Goal: Information Seeking & Learning: Find specific fact

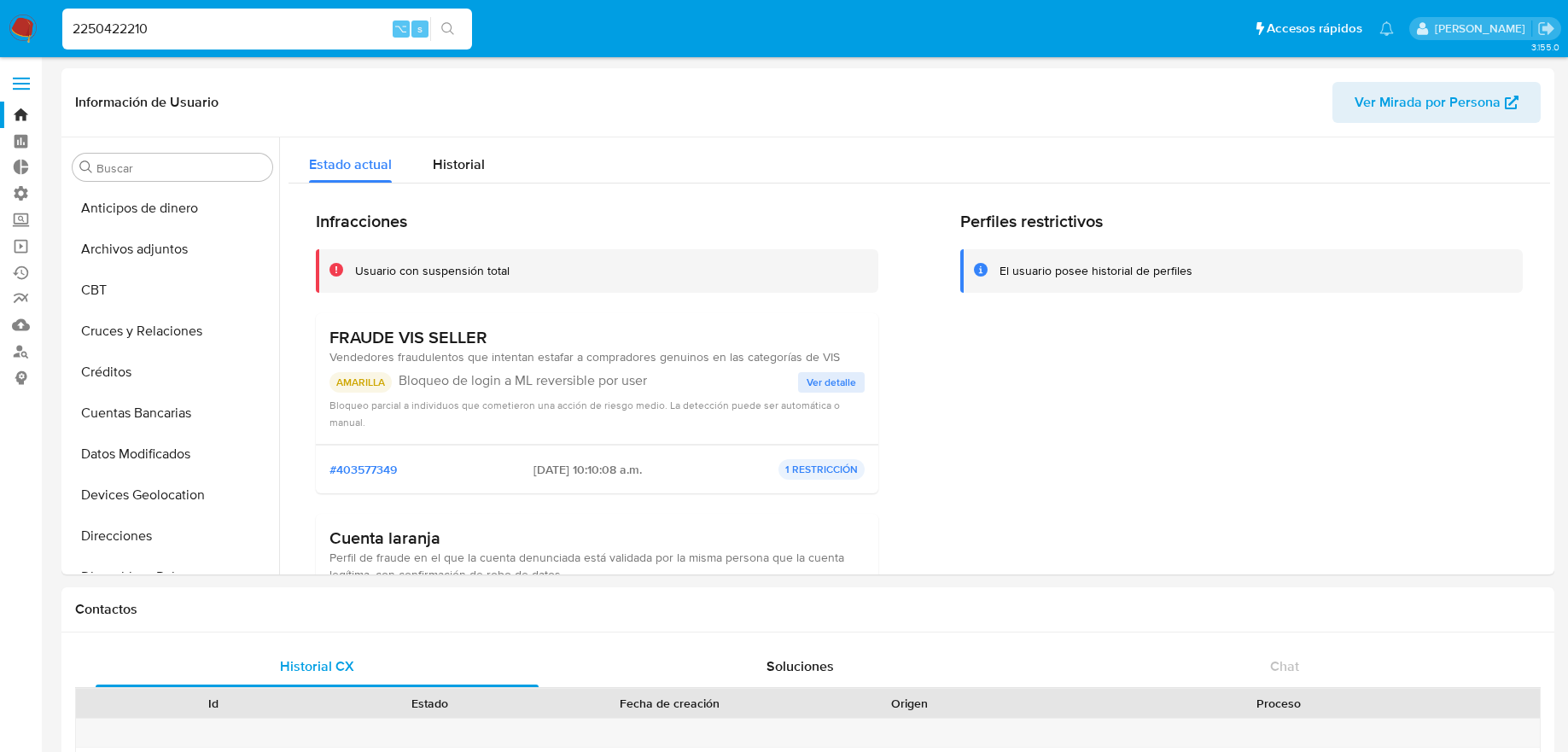
select select "10"
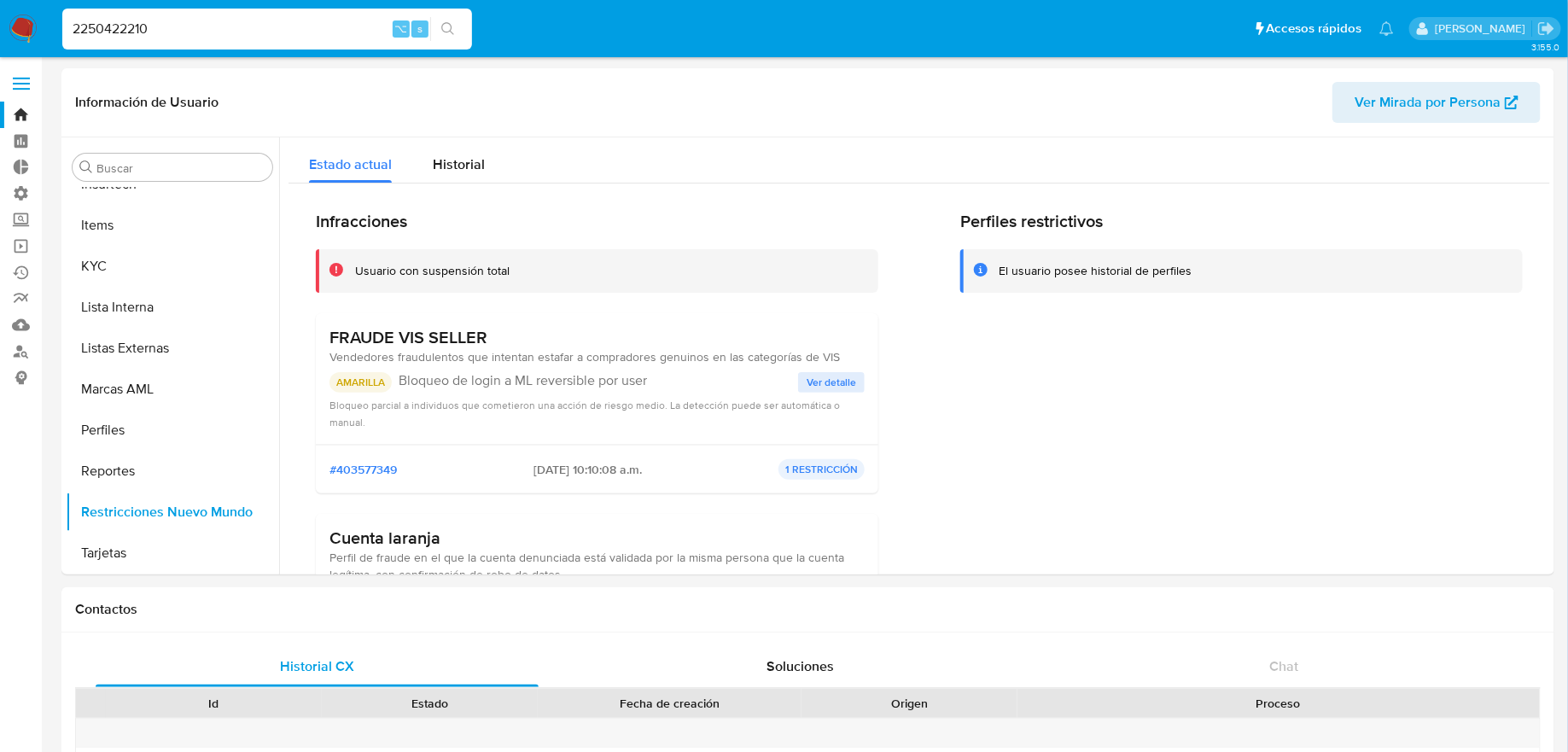
click at [166, 8] on div "2250422210 ⌥ s" at bounding box center [267, 28] width 410 height 41
click at [166, 18] on input "2250422210" at bounding box center [267, 29] width 410 height 23
paste input "187223297"
type input "1872232970"
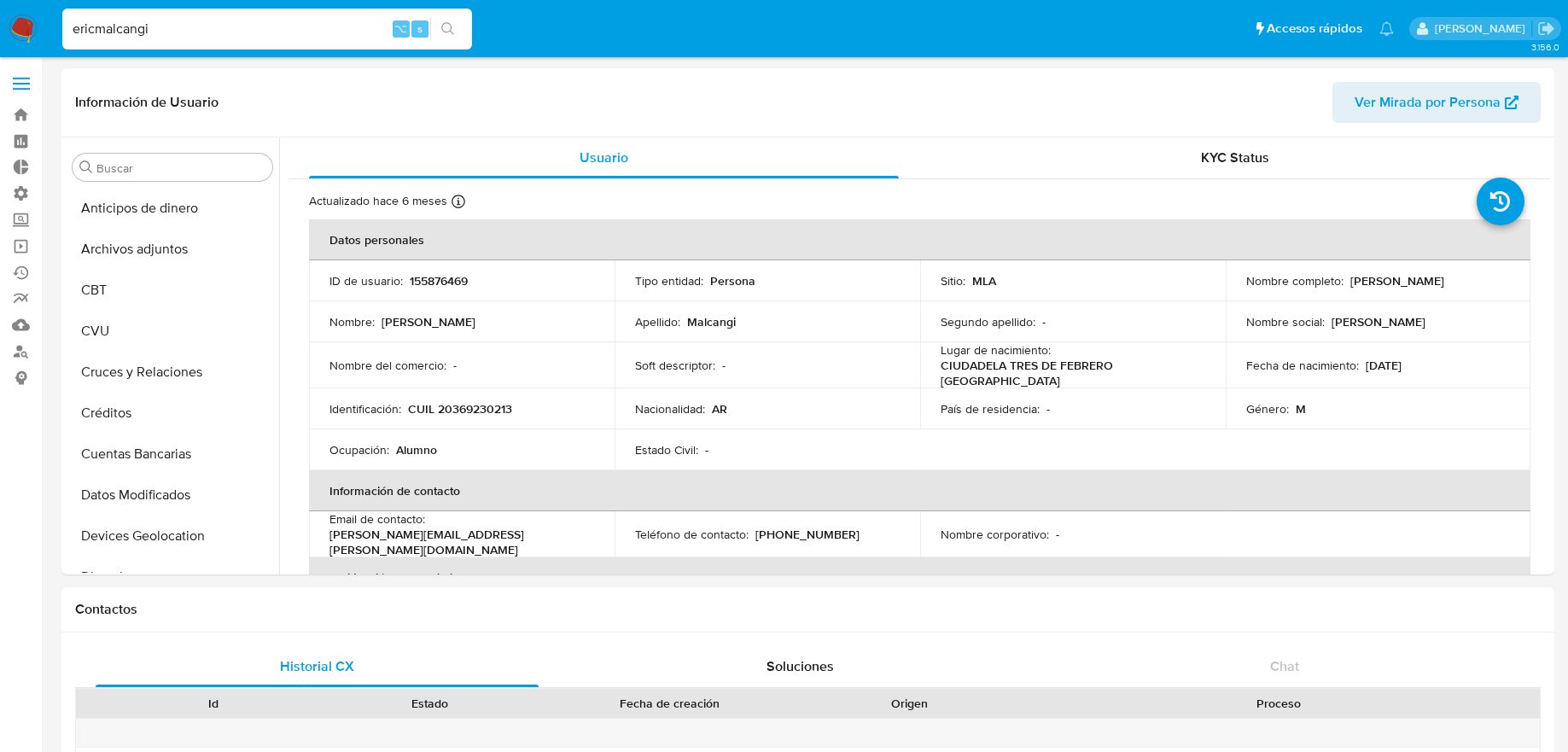
select select "10"
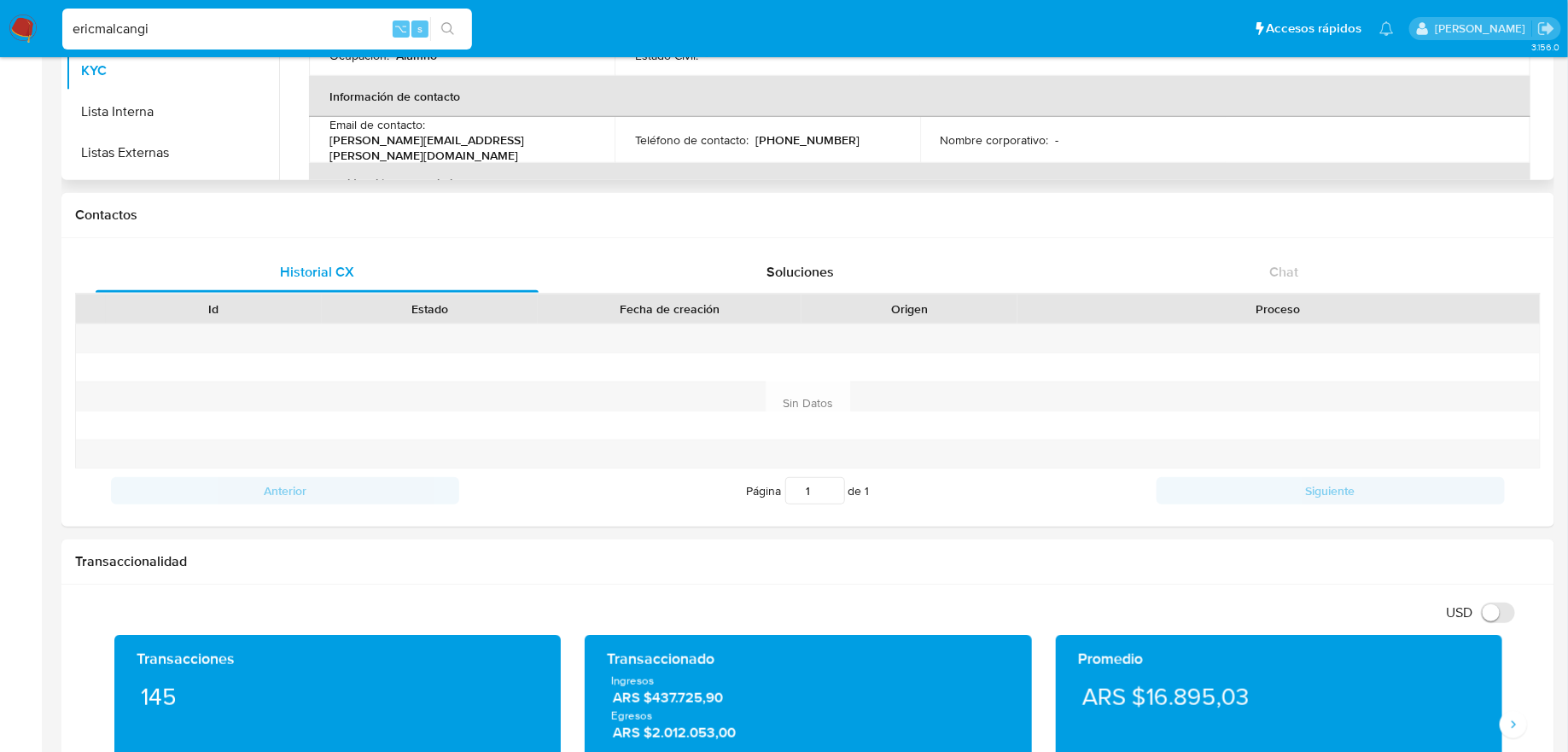
scroll to position [794, 0]
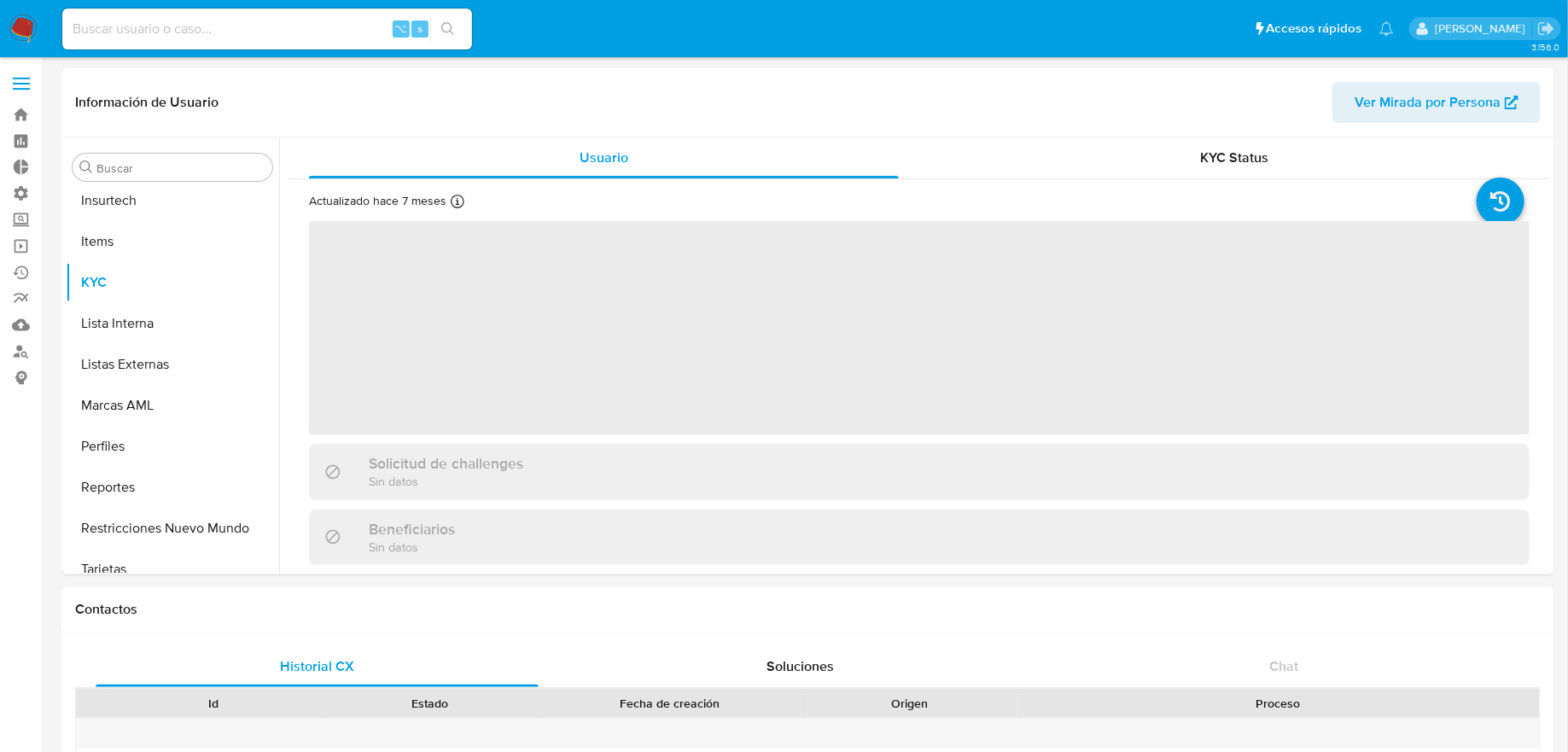
scroll to position [763, 0]
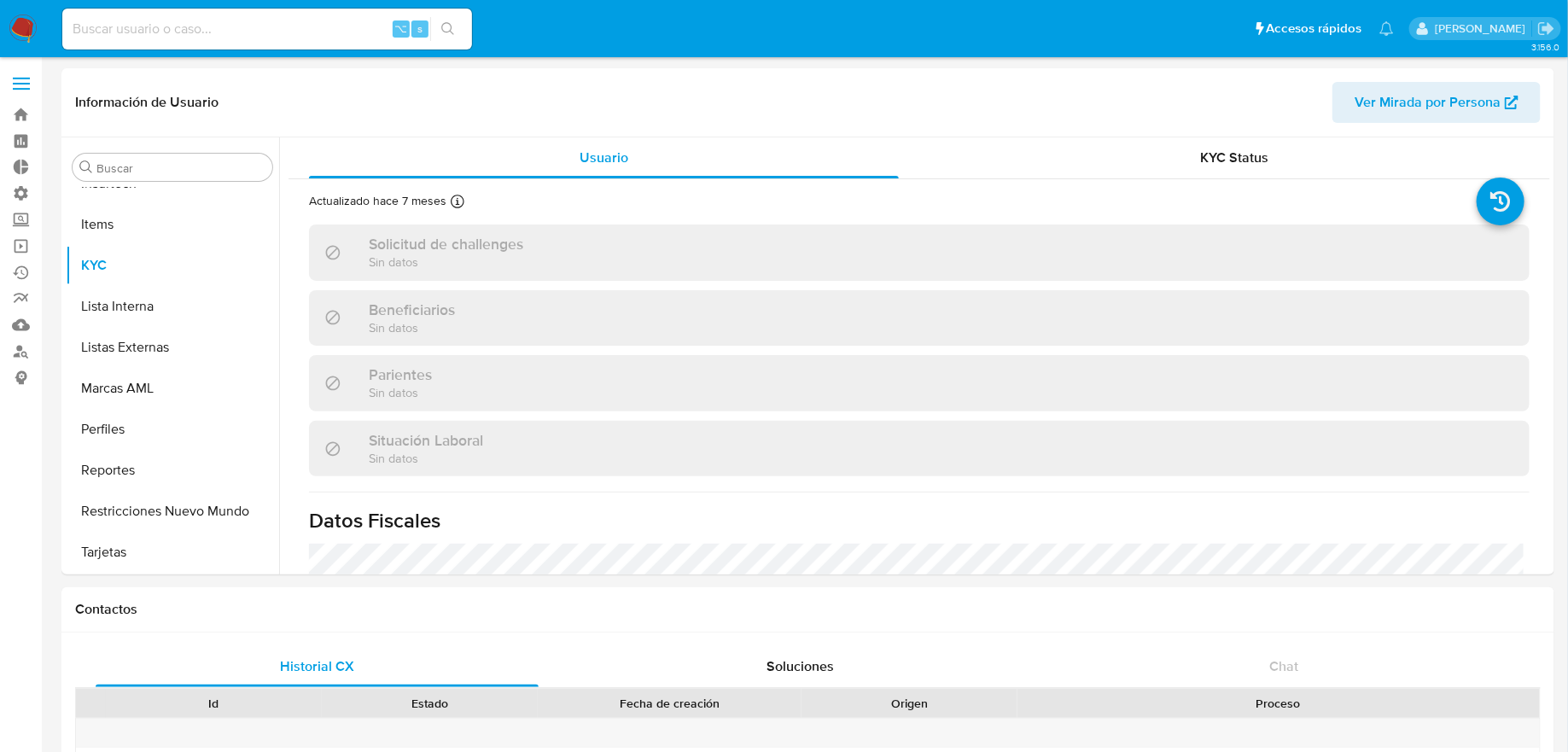
select select "10"
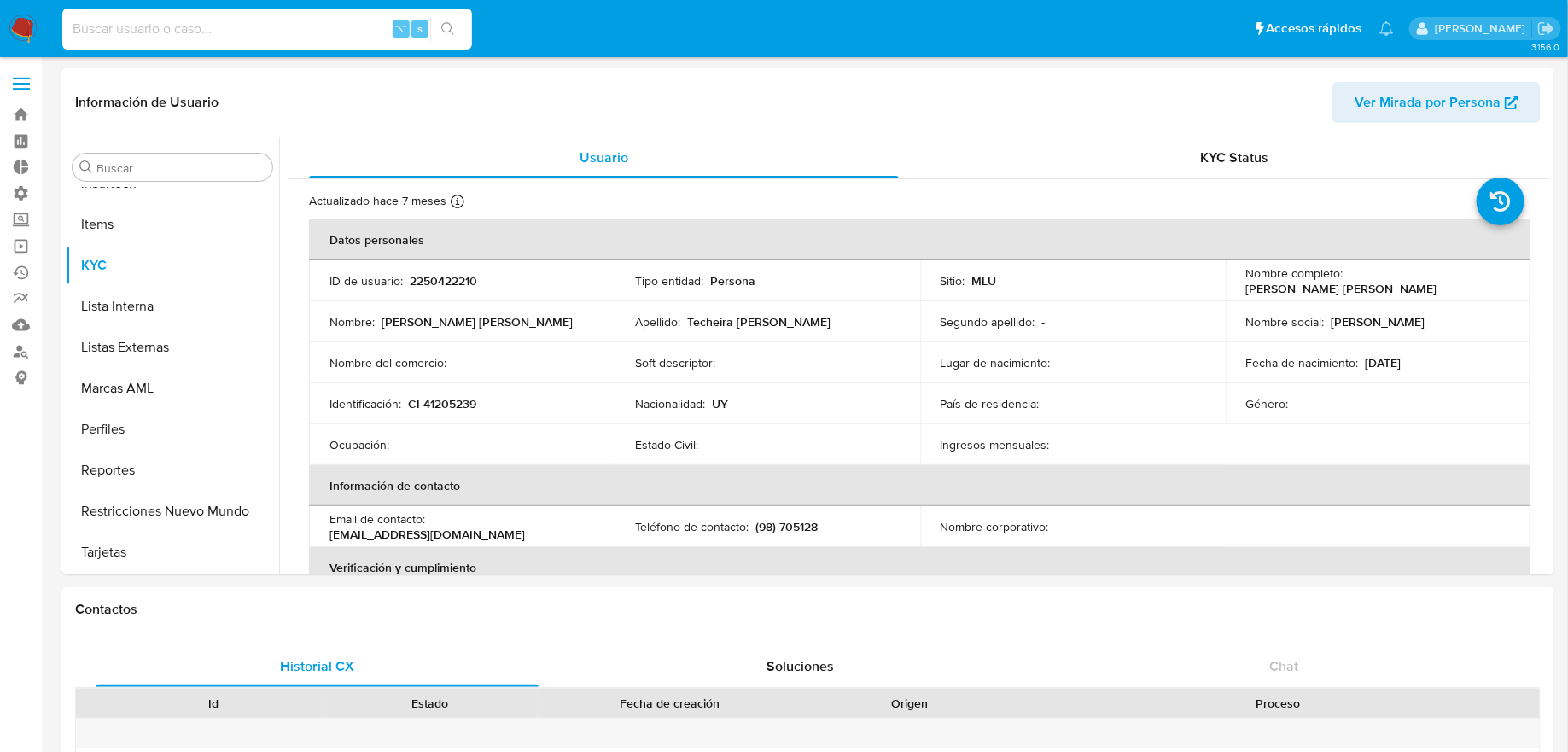
click at [235, 23] on input at bounding box center [267, 29] width 410 height 23
paste input "1872232970"
type input "1872232970"
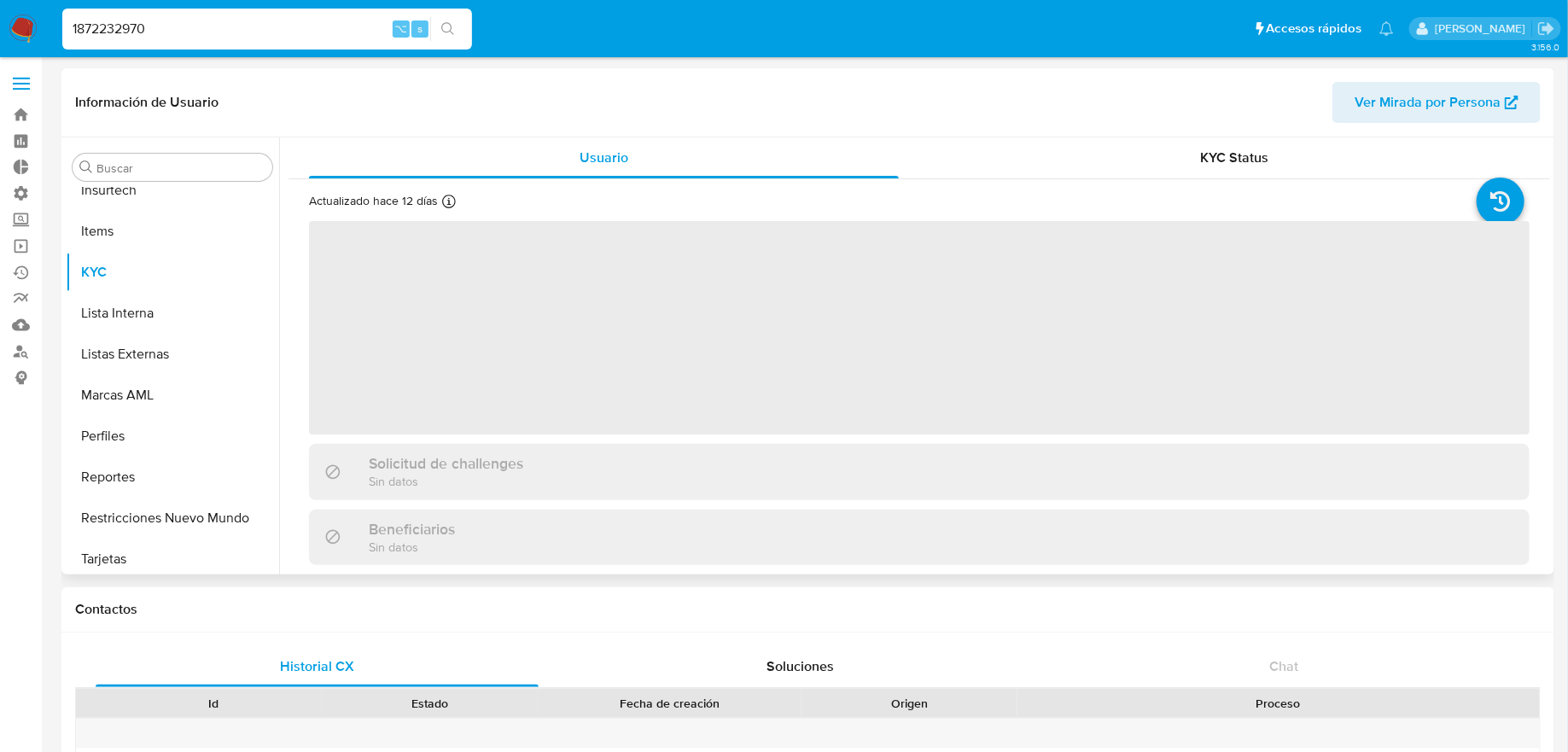
scroll to position [763, 0]
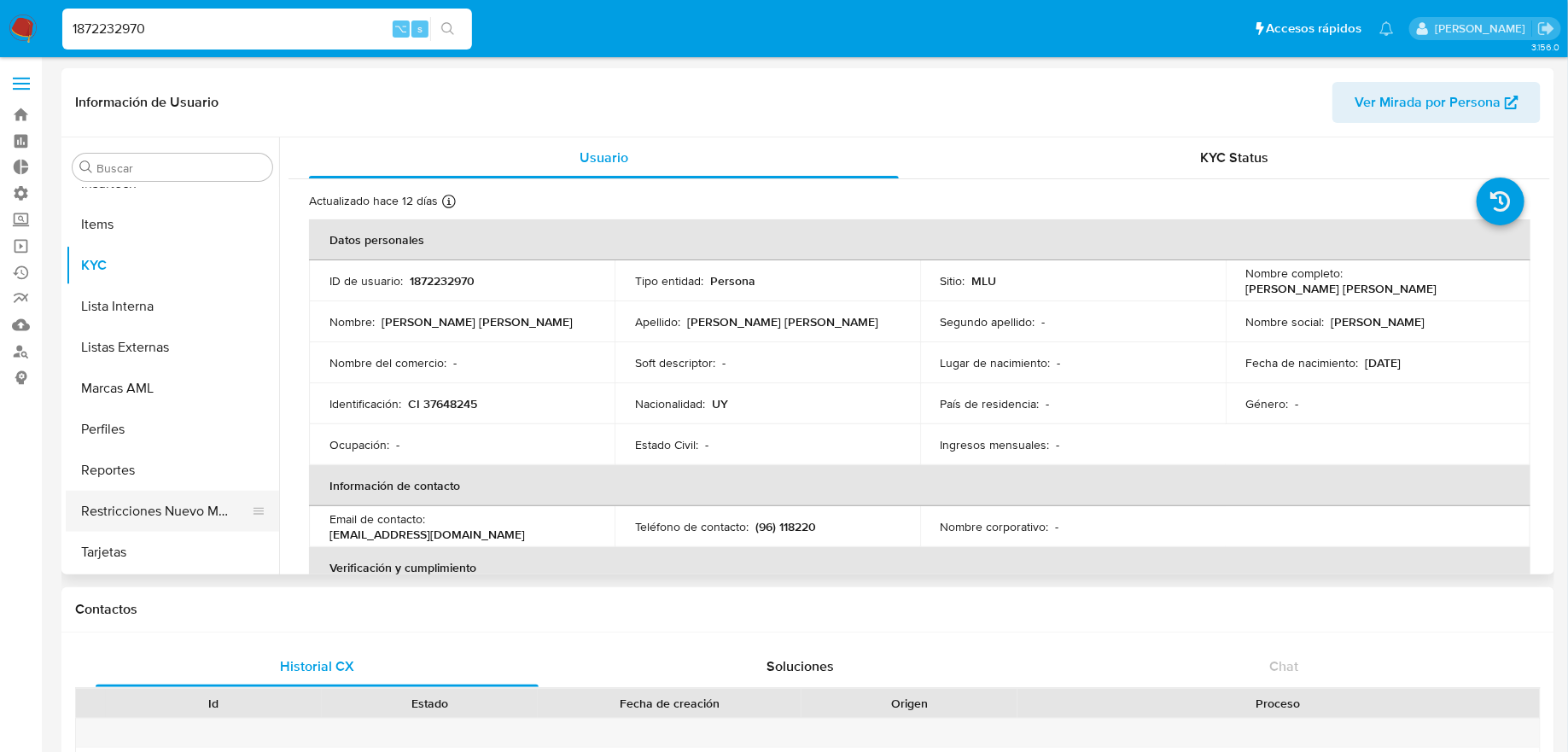
select select "10"
click at [211, 524] on button "Restricciones Nuevo Mundo" at bounding box center [165, 511] width 199 height 41
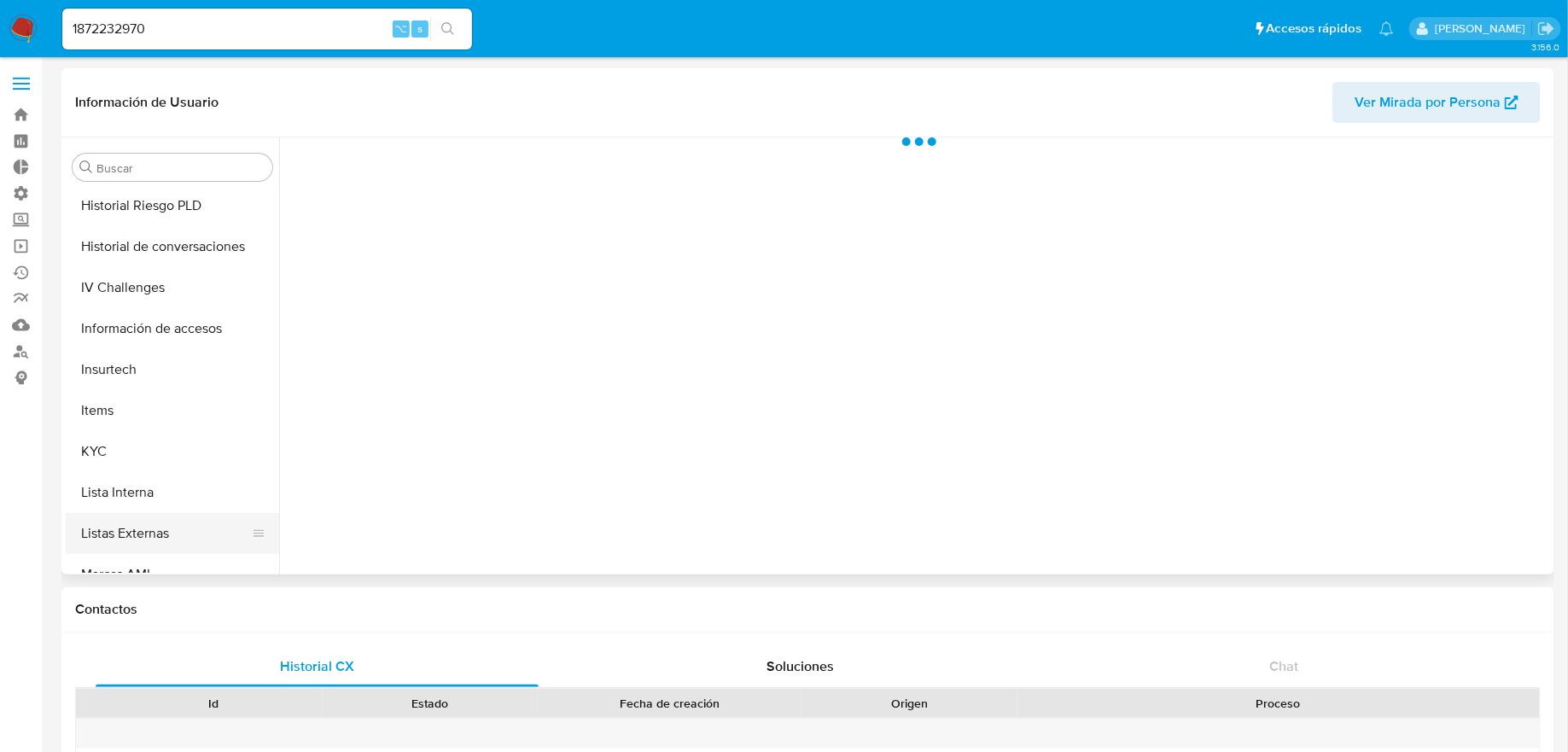
scroll to position [513, 0]
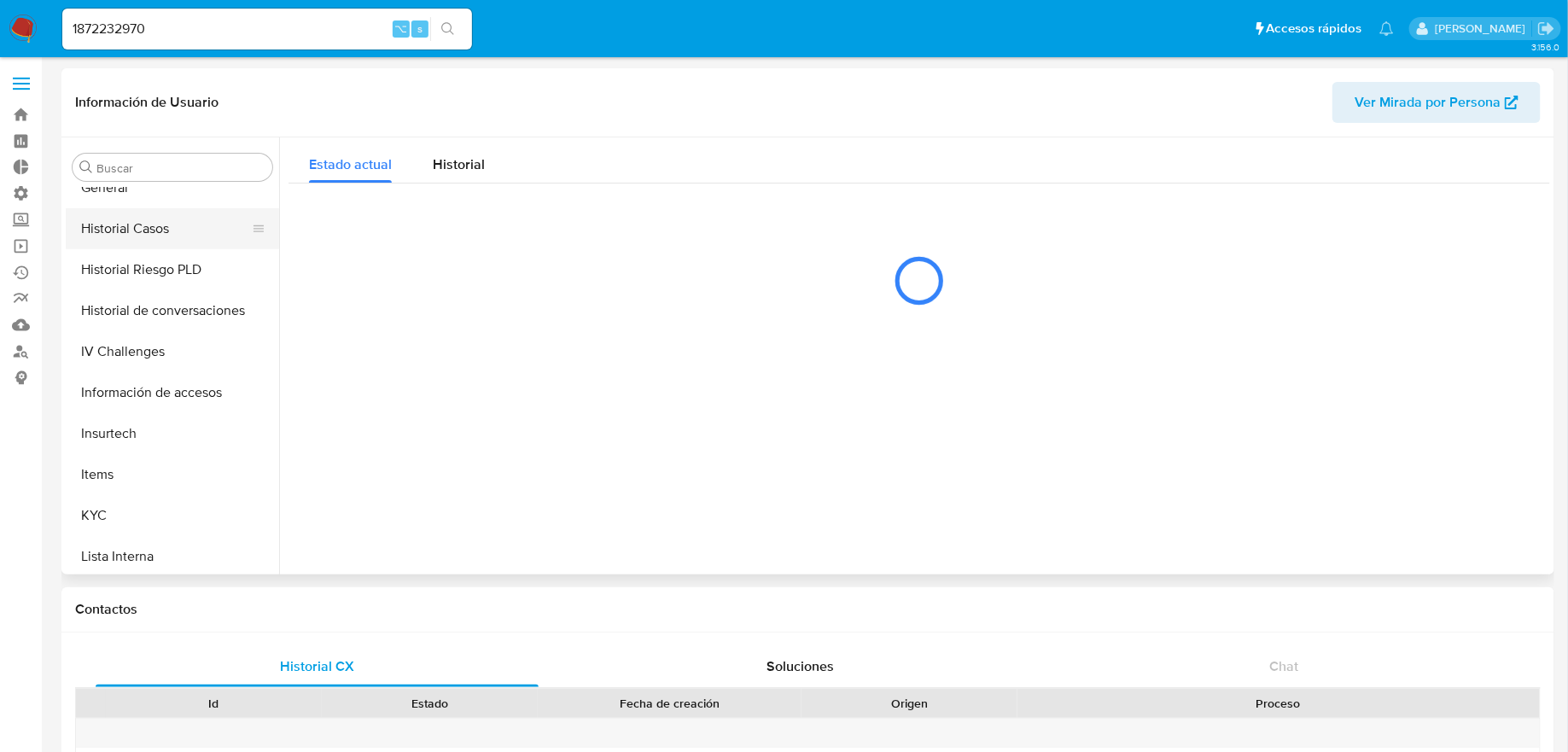
click at [160, 226] on button "Historial Casos" at bounding box center [165, 228] width 199 height 41
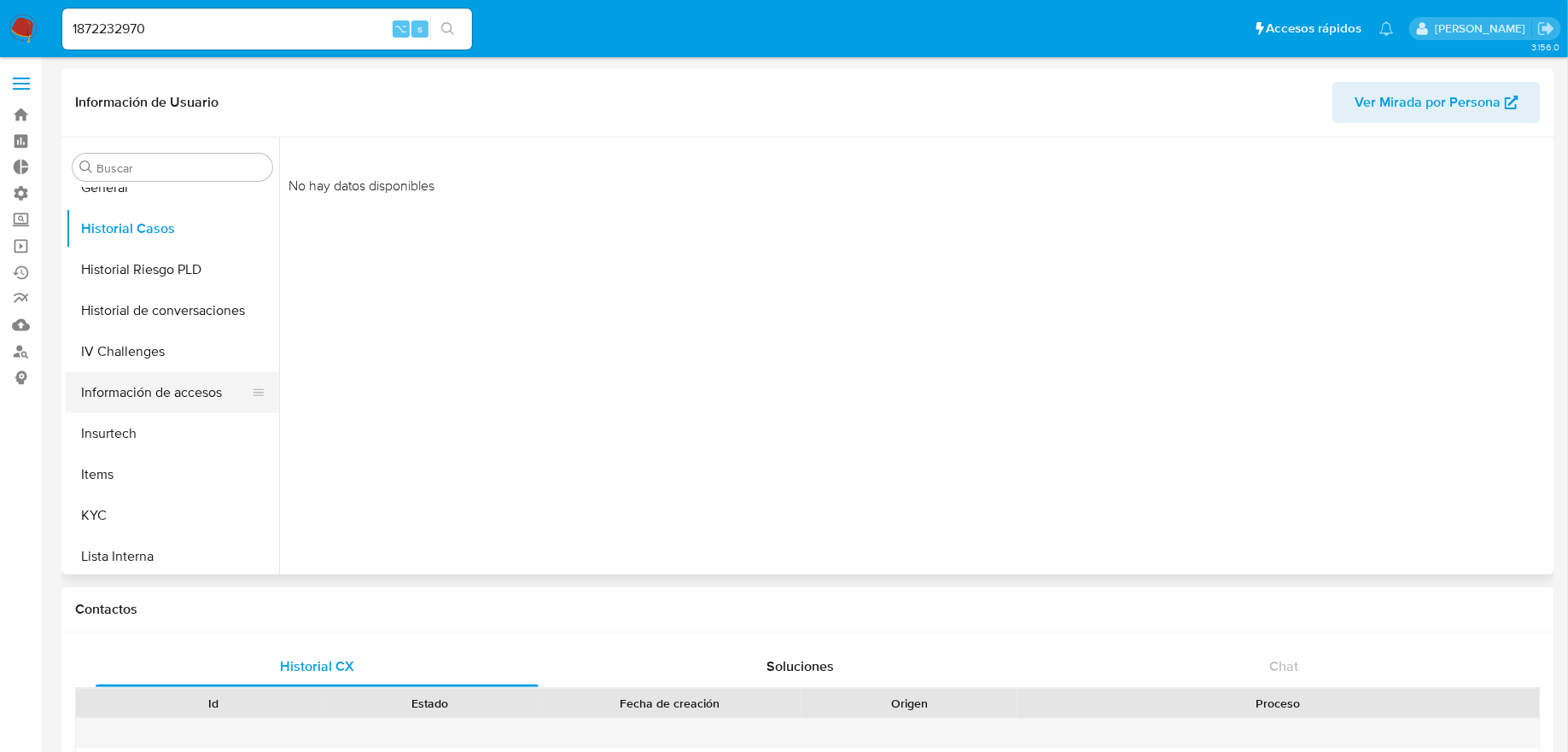
scroll to position [763, 0]
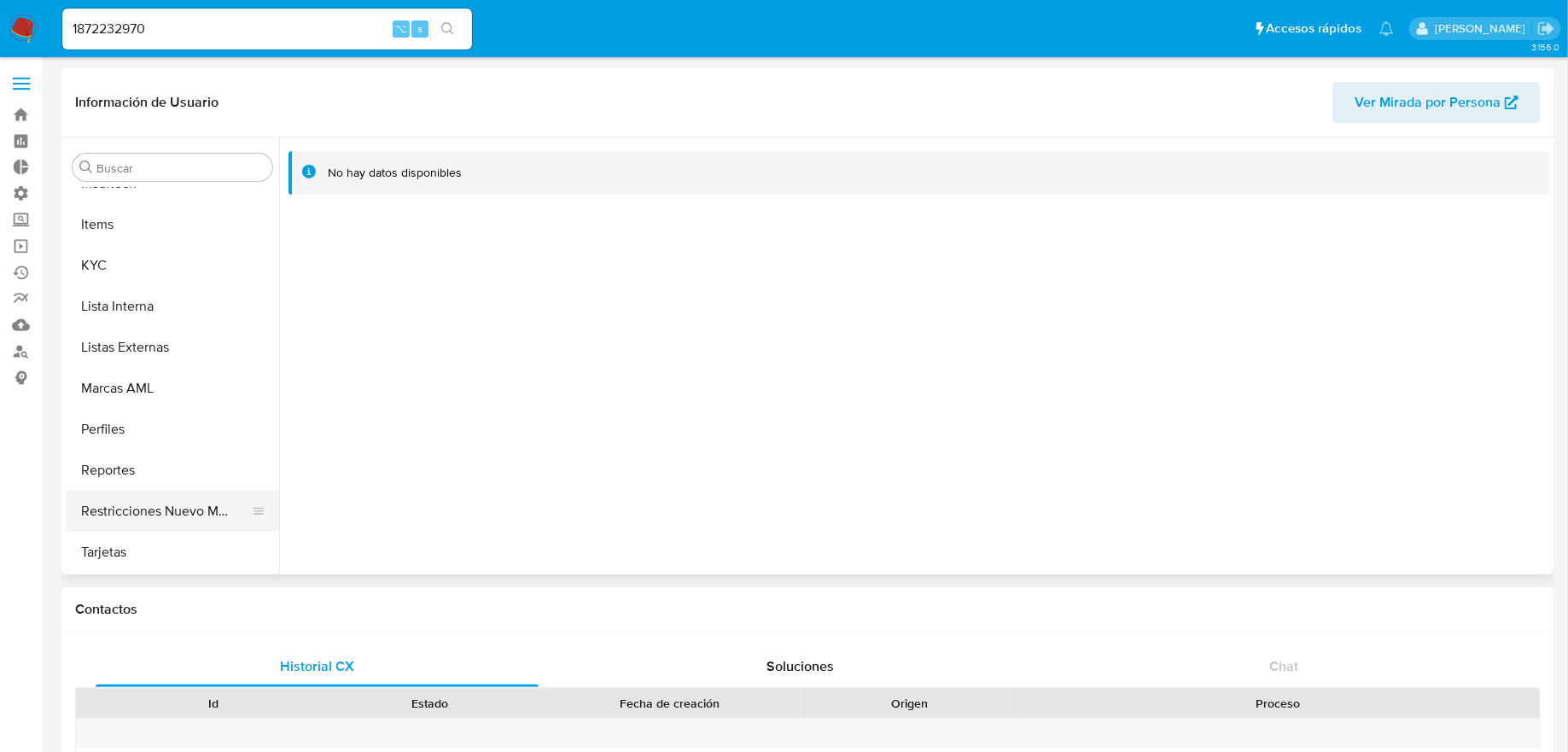
click at [161, 497] on button "Restricciones Nuevo Mundo" at bounding box center [165, 511] width 199 height 41
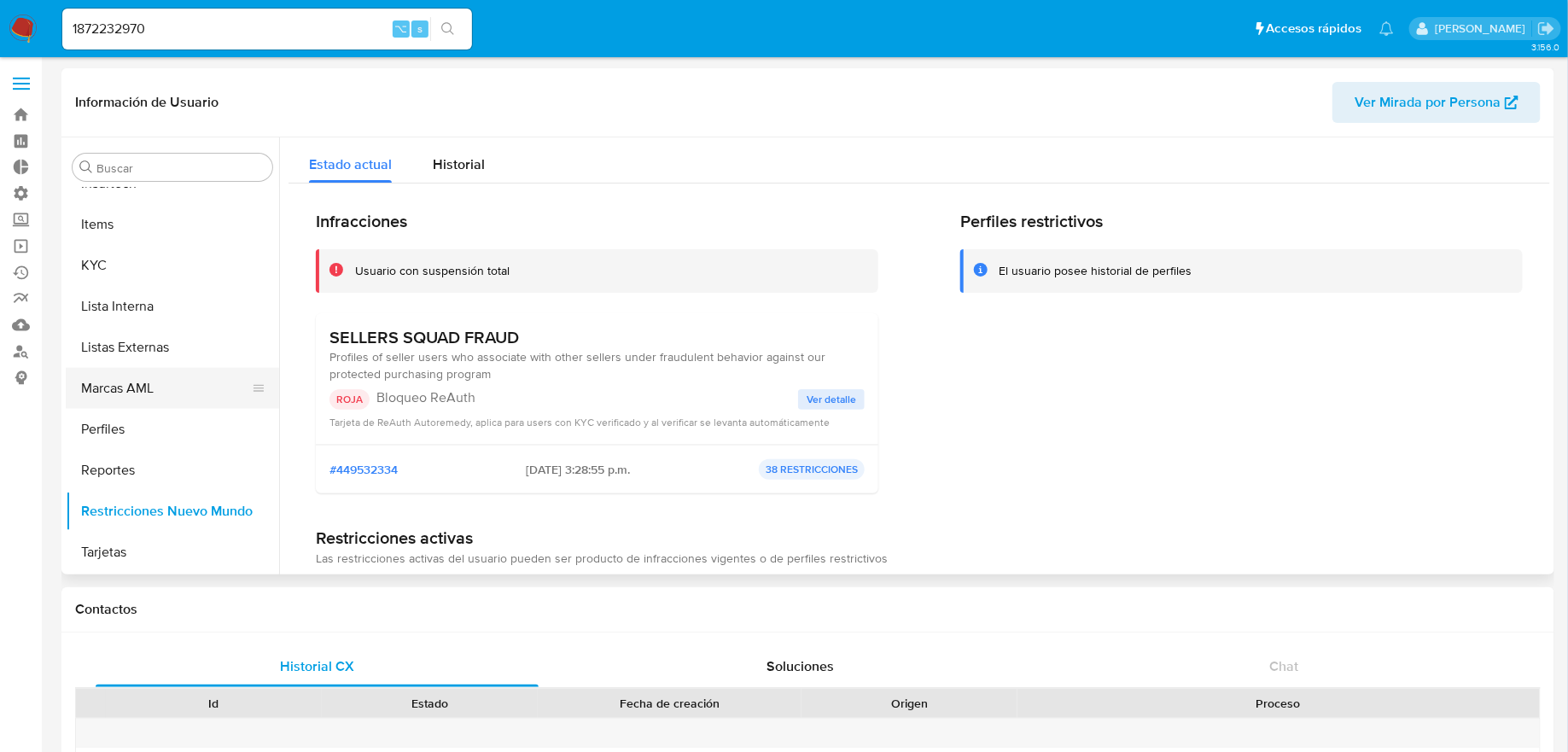
click at [190, 396] on button "Marcas AML" at bounding box center [165, 388] width 199 height 41
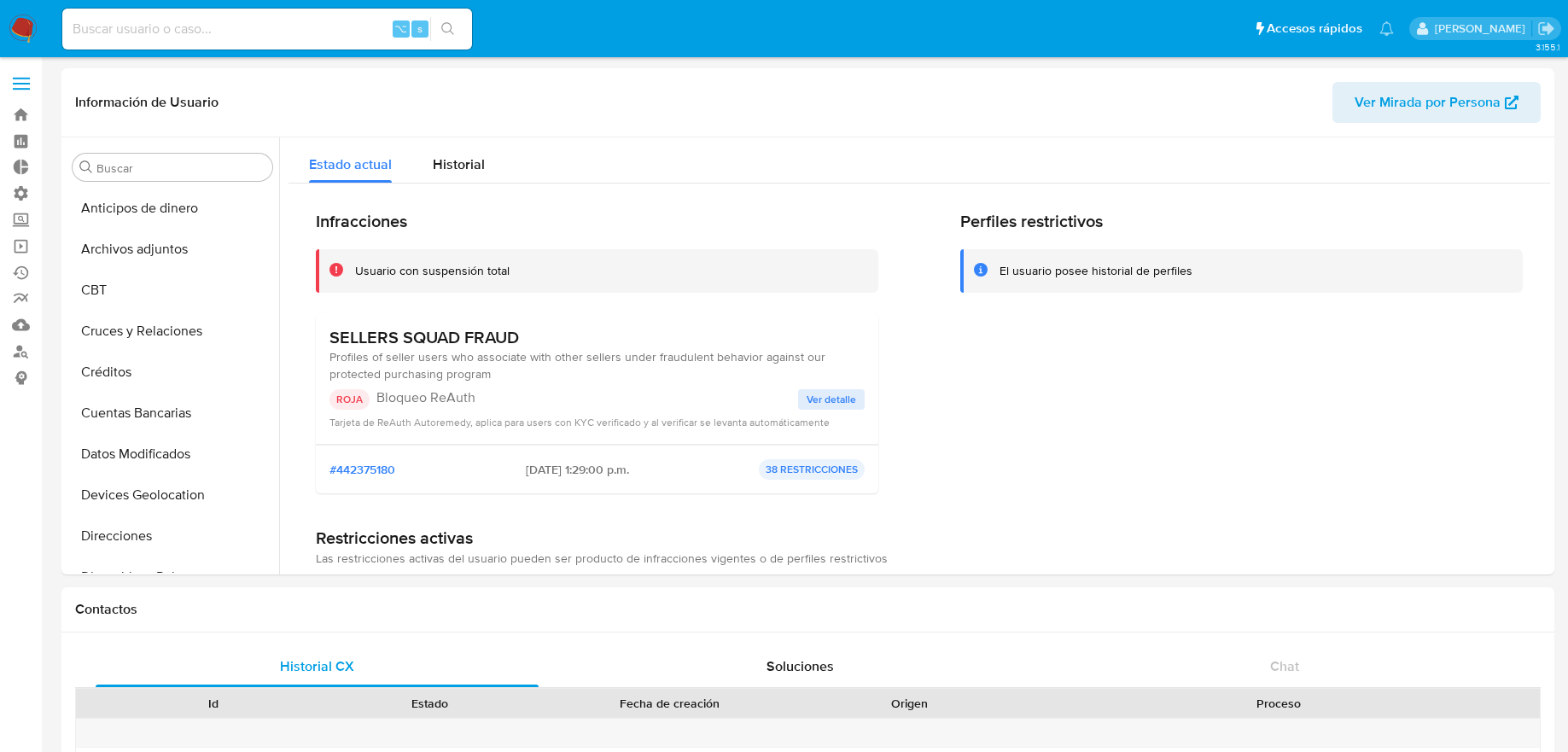
select select "10"
